Goal: Find specific fact: Find specific fact

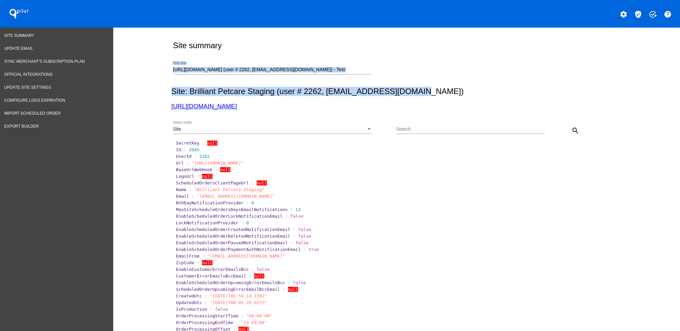
drag, startPoint x: 168, startPoint y: 70, endPoint x: 493, endPoint y: 81, distance: 324.7
drag, startPoint x: 385, startPoint y: 76, endPoint x: 341, endPoint y: 70, distance: 44.0
click at [384, 76] on div "[URL][DOMAIN_NAME] (user # 2262, [EMAIL_ADDRESS][DOMAIN_NAME]) - Test Pick one" at bounding box center [284, 70] width 223 height 19
click at [258, 70] on input "[URL][DOMAIN_NAME] (user # 2262, [EMAIL_ADDRESS][DOMAIN_NAME]) - Test" at bounding box center [272, 69] width 199 height 5
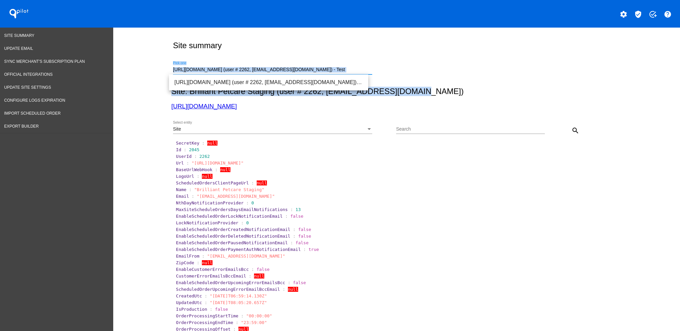
drag, startPoint x: 216, startPoint y: 70, endPoint x: 171, endPoint y: 70, distance: 44.2
click at [216, 70] on input "[URL][DOMAIN_NAME] (user # 2262, [EMAIL_ADDRESS][DOMAIN_NAME]) - Test" at bounding box center [272, 69] width 199 height 5
click at [173, 70] on input "[URL][DOMAIN_NAME] (user # 2262, [EMAIL_ADDRESS][DOMAIN_NAME]) - Test" at bounding box center [272, 69] width 199 height 5
click at [173, 66] on div "[URL][DOMAIN_NAME] (user # 2262, [EMAIL_ADDRESS][DOMAIN_NAME]) - Test Pick one" at bounding box center [272, 67] width 199 height 13
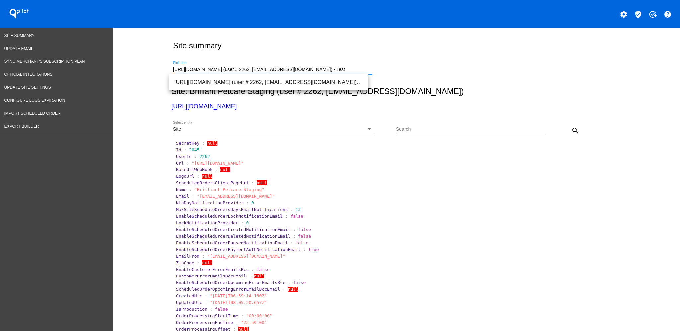
scroll to position [0, 23]
click at [271, 59] on div "[URL][DOMAIN_NAME] (user # 2262, [EMAIL_ADDRESS][DOMAIN_NAME]) - Test Pick one" at bounding box center [395, 69] width 448 height 24
drag, startPoint x: 170, startPoint y: 68, endPoint x: 563, endPoint y: 80, distance: 393.5
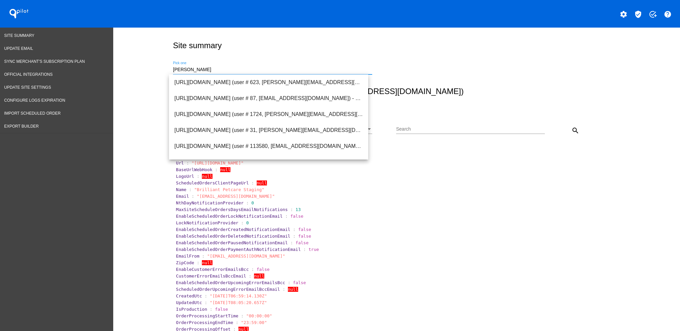
scroll to position [0, 0]
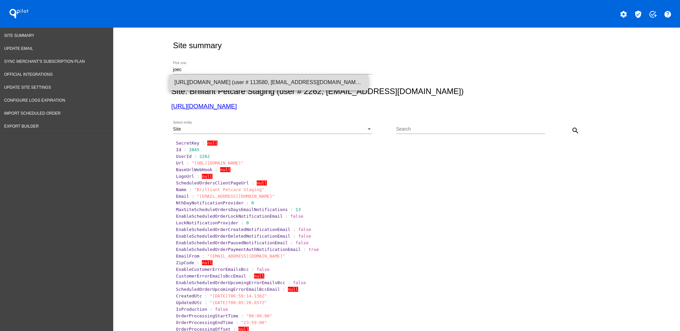
click at [290, 79] on span "[URL][DOMAIN_NAME] (user # 113580, [EMAIL_ADDRESS][DOMAIN_NAME]) - Production" at bounding box center [268, 82] width 189 height 16
type input "[URL][DOMAIN_NAME] (user # 113580, [EMAIL_ADDRESS][DOMAIN_NAME]) - Production"
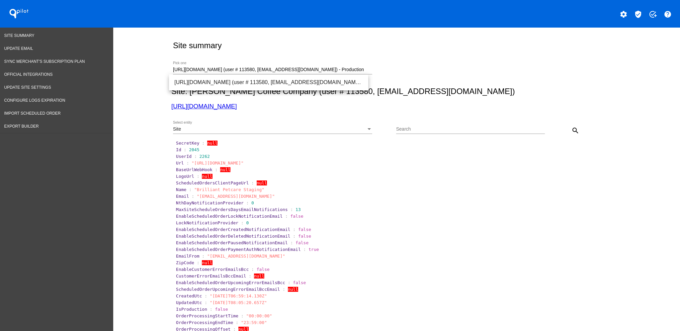
click at [322, 133] on div "Site Select entity" at bounding box center [272, 127] width 199 height 13
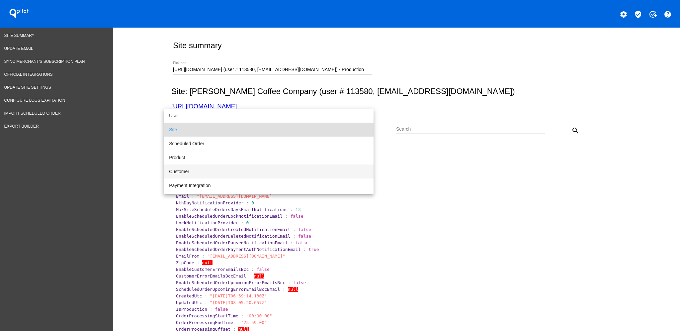
drag, startPoint x: 288, startPoint y: 174, endPoint x: 316, endPoint y: 171, distance: 28.4
click at [288, 174] on span "Customer" at bounding box center [268, 171] width 199 height 14
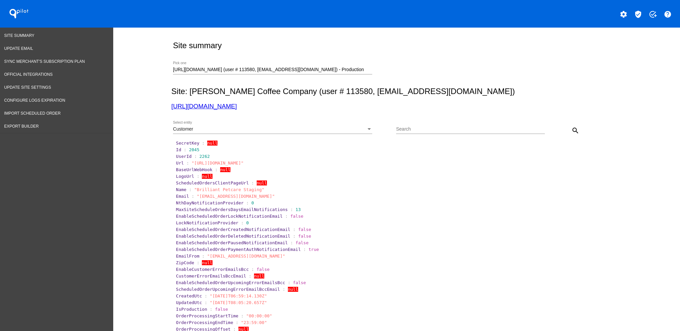
click at [403, 133] on div "Search" at bounding box center [470, 127] width 149 height 13
paste input "[EMAIL_ADDRESS][DOMAIN_NAME]"
type input "[EMAIL_ADDRESS][DOMAIN_NAME]"
click at [572, 128] on mat-icon "search" at bounding box center [576, 131] width 8 height 8
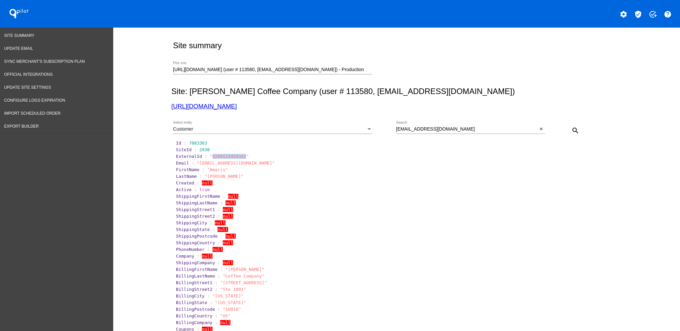
drag, startPoint x: 205, startPoint y: 158, endPoint x: 235, endPoint y: 158, distance: 30.6
click at [235, 158] on span ""9286515458341"" at bounding box center [229, 156] width 39 height 5
copy span "9286515458341"
drag, startPoint x: 226, startPoint y: 153, endPoint x: 217, endPoint y: 155, distance: 8.7
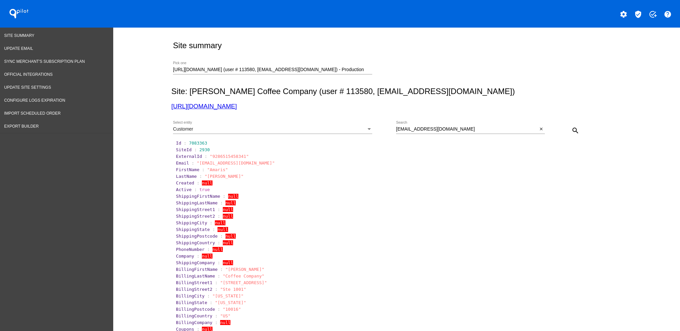
click at [218, 155] on span ""9286515458341"" at bounding box center [229, 156] width 39 height 5
click at [210, 156] on span ""9286515458341"" at bounding box center [229, 156] width 39 height 5
drag, startPoint x: 206, startPoint y: 156, endPoint x: 228, endPoint y: 158, distance: 21.7
click at [228, 158] on span ""9286515458341"" at bounding box center [229, 156] width 39 height 5
click at [213, 155] on span ""9286515458341"" at bounding box center [229, 156] width 39 height 5
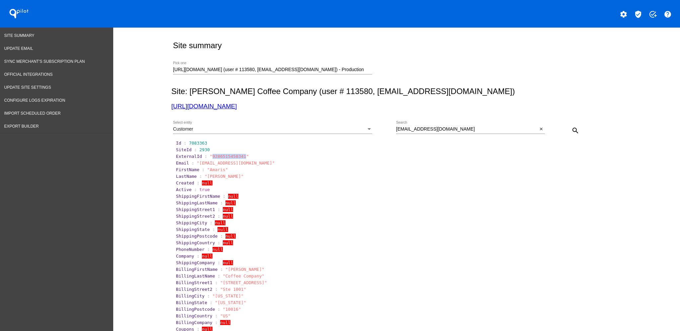
drag, startPoint x: 206, startPoint y: 155, endPoint x: 236, endPoint y: 159, distance: 30.4
click at [236, 159] on span ""9286515458341"" at bounding box center [229, 156] width 39 height 5
copy span "9286515458341"
